Goal: Navigation & Orientation: Find specific page/section

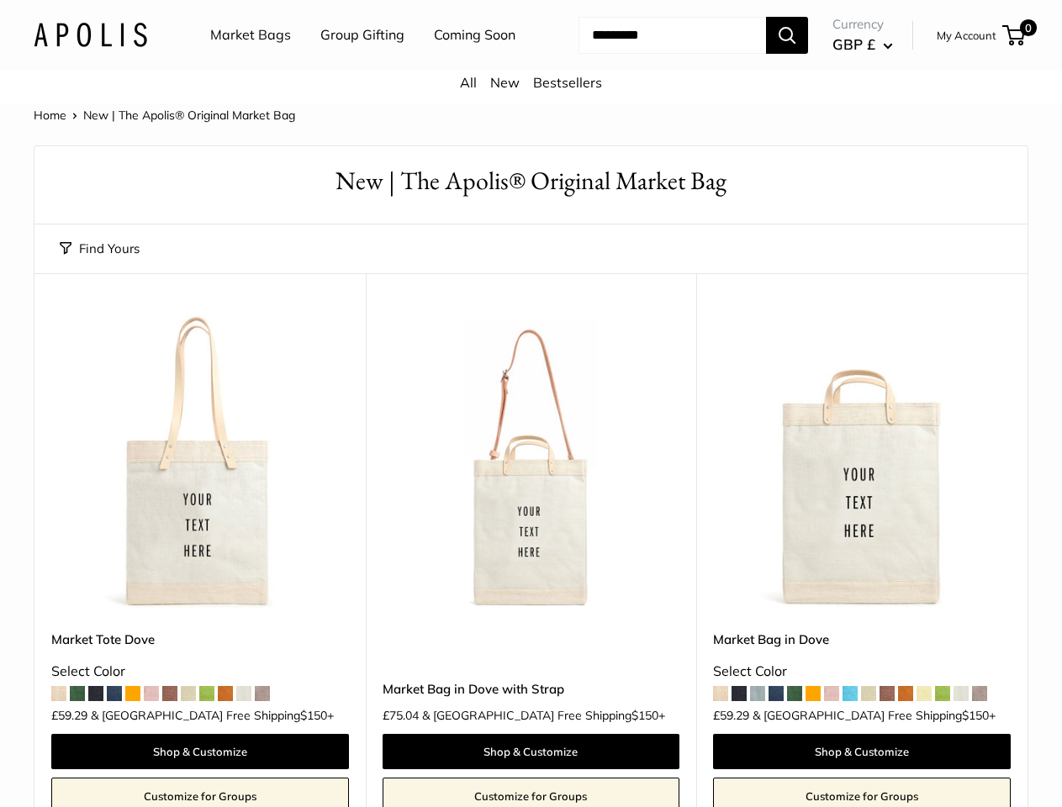
click at [531, 62] on nav "Market Bags Group Gifting Coming Soon" at bounding box center [378, 35] width 402 height 54
click at [358, 62] on ul "Market Bags Group Gifting Coming Soon" at bounding box center [377, 35] width 335 height 54
click at [653, 54] on input "Search..." at bounding box center [673, 35] width 188 height 37
click at [99, 261] on button "Find Yours" at bounding box center [100, 249] width 80 height 24
